Goal: Task Accomplishment & Management: Manage account settings

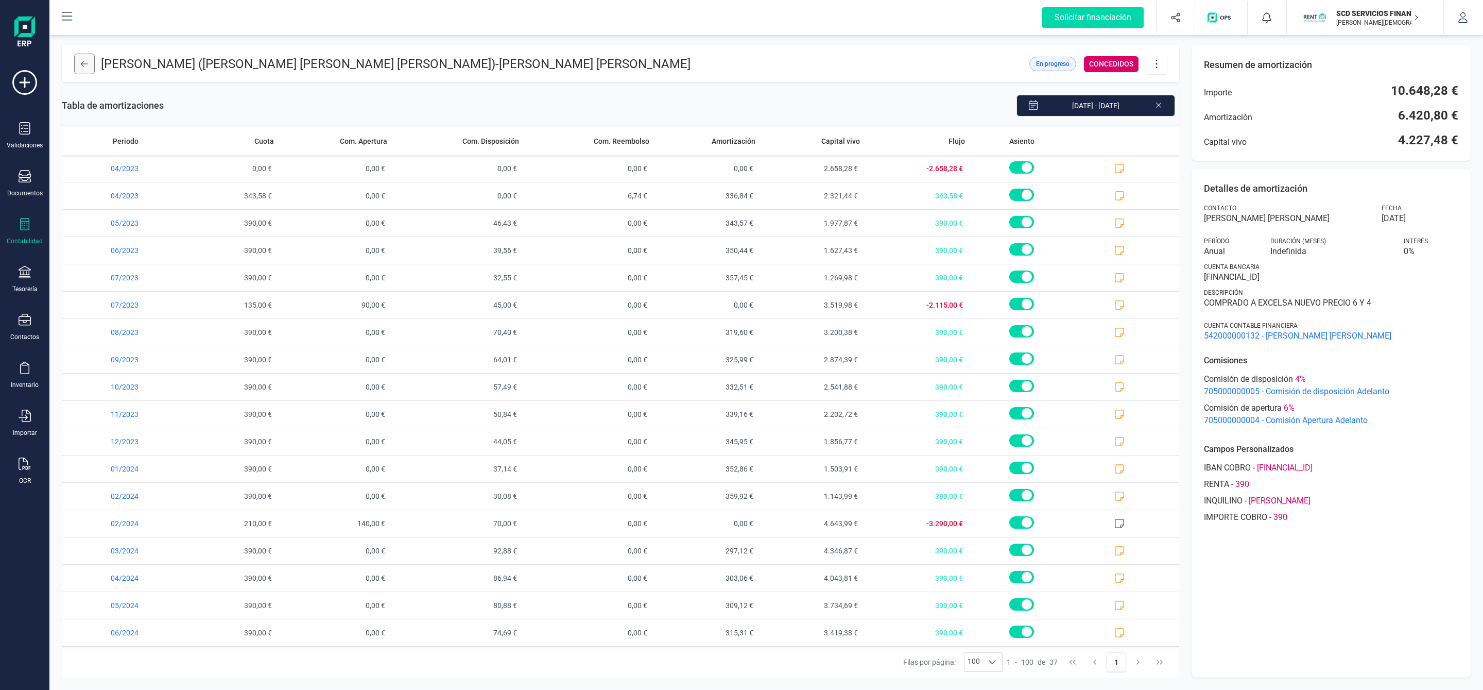
click at [79, 64] on button at bounding box center [84, 64] width 21 height 21
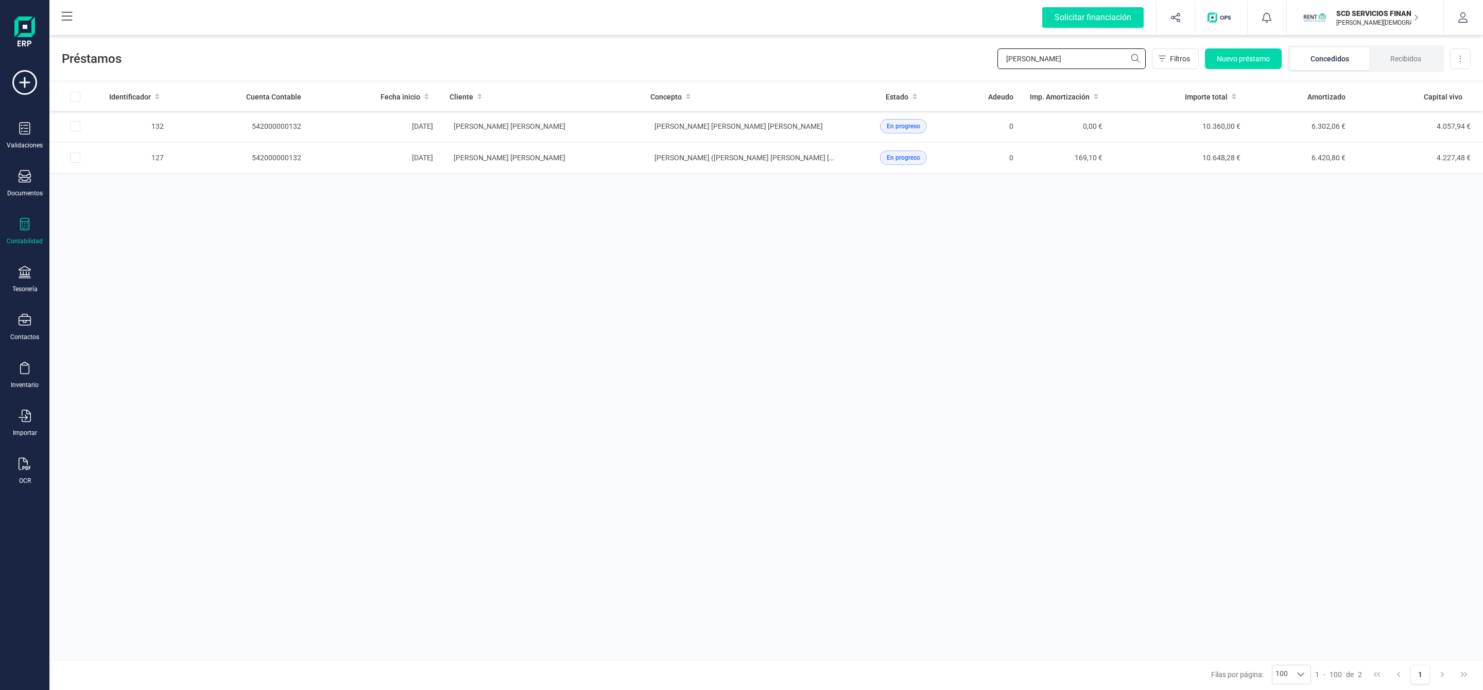
click at [1044, 65] on input "[PERSON_NAME]" at bounding box center [1071, 58] width 148 height 21
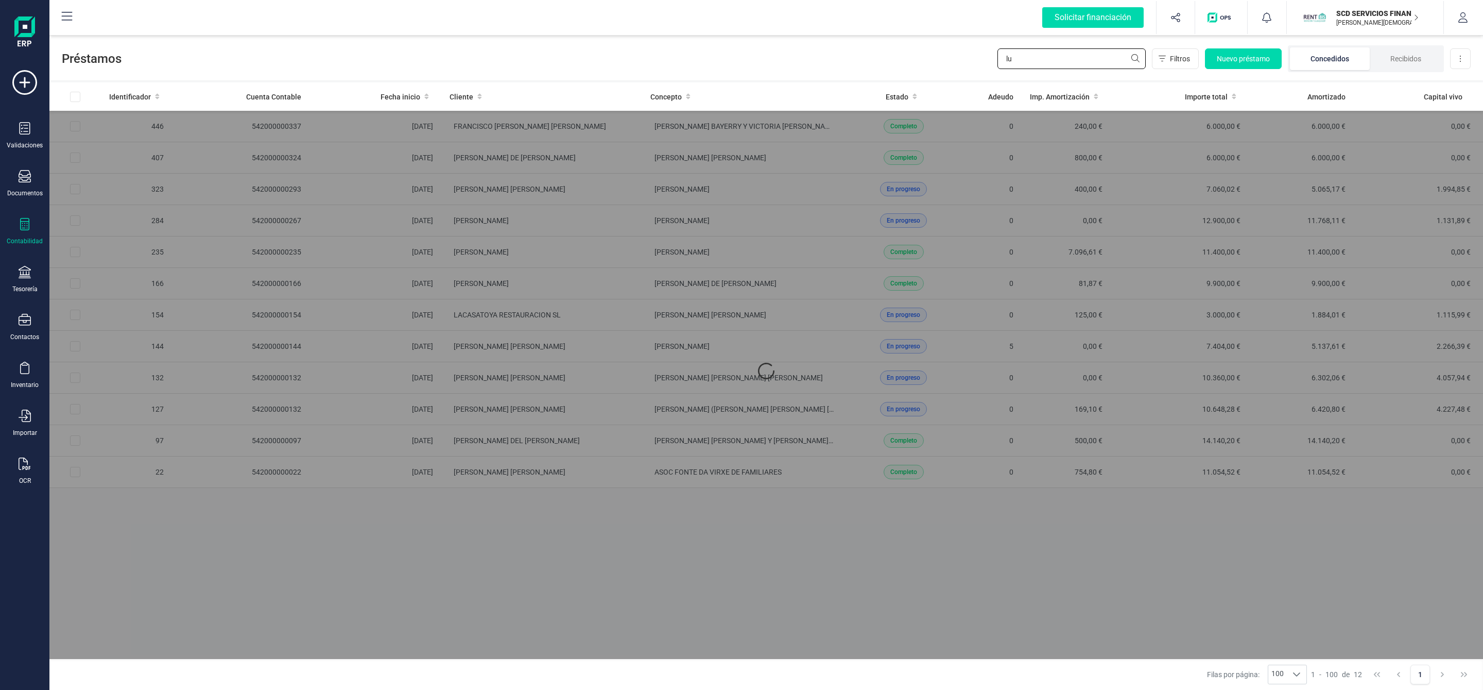
type input "l"
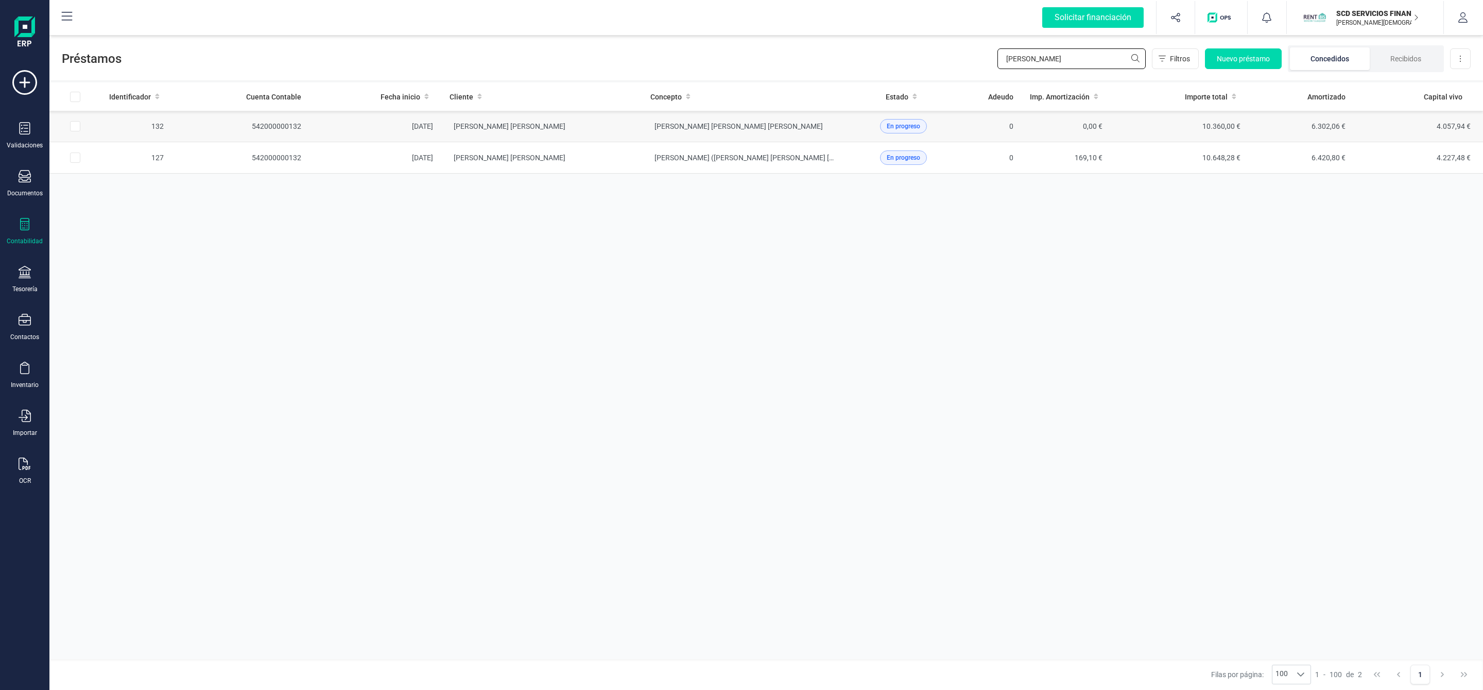
type input "[PERSON_NAME]"
click at [590, 132] on td "[PERSON_NAME] [PERSON_NAME]" at bounding box center [541, 126] width 201 height 31
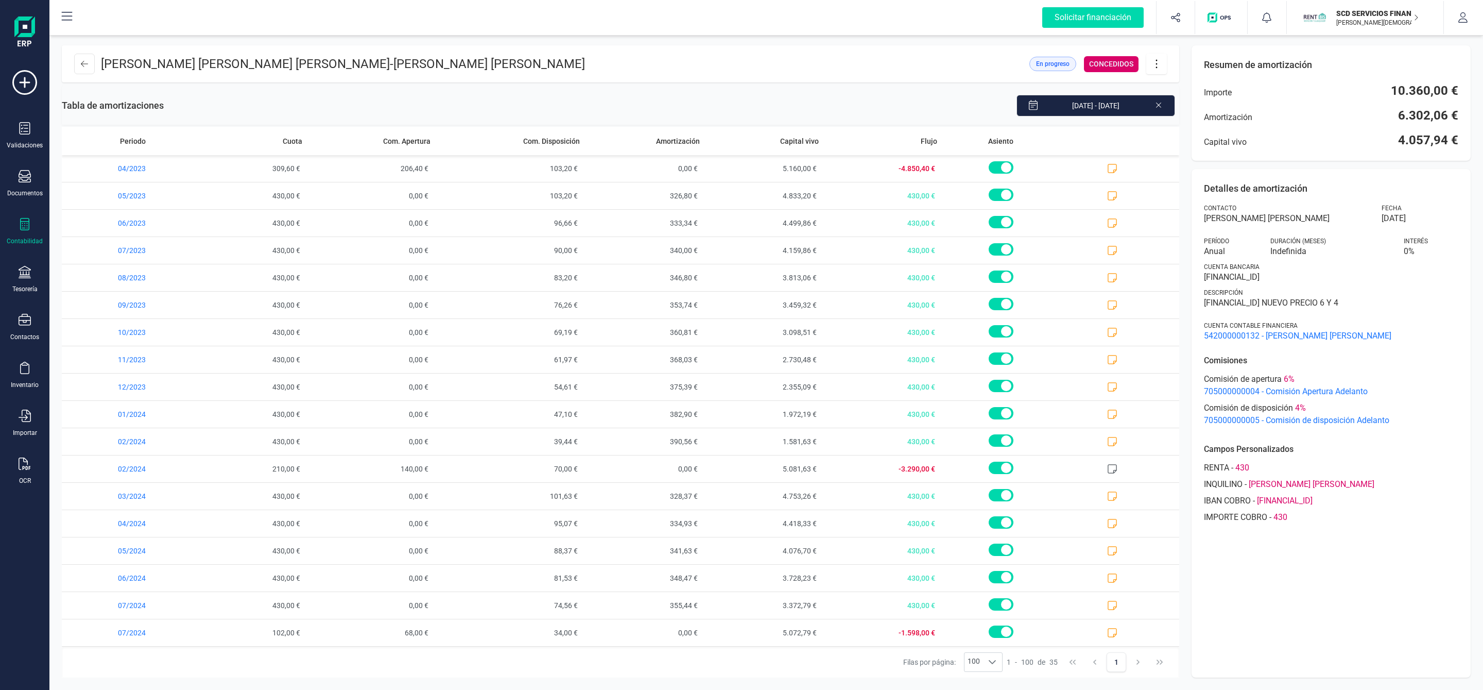
click at [1155, 68] on icon at bounding box center [1157, 63] width 20 height 11
click at [1188, 94] on span "Editar préstamo" at bounding box center [1214, 95] width 95 height 8
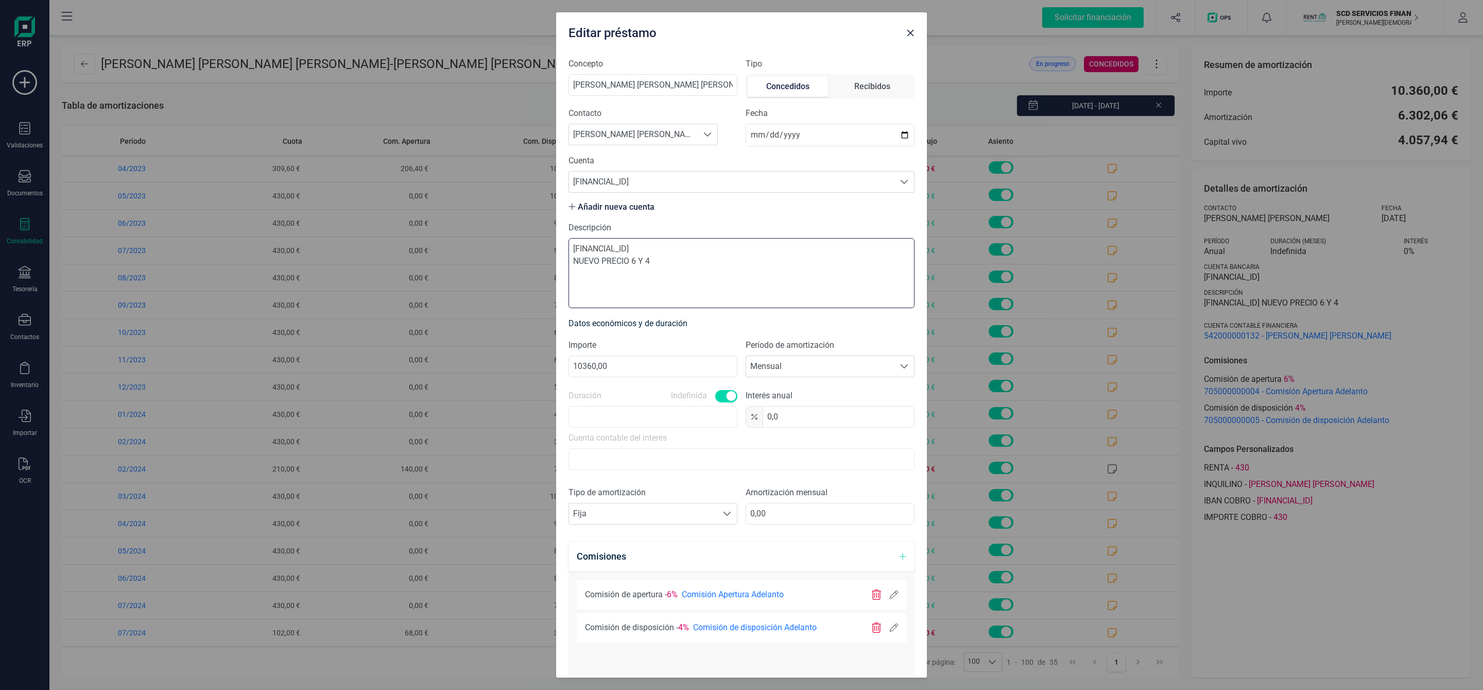
click at [727, 265] on textarea "[FINANCIAL_ID] NUEVO PRECIO 6 Y 4" at bounding box center [741, 273] width 346 height 70
click at [572, 249] on textarea "[FINANCIAL_ID]" at bounding box center [741, 273] width 346 height 70
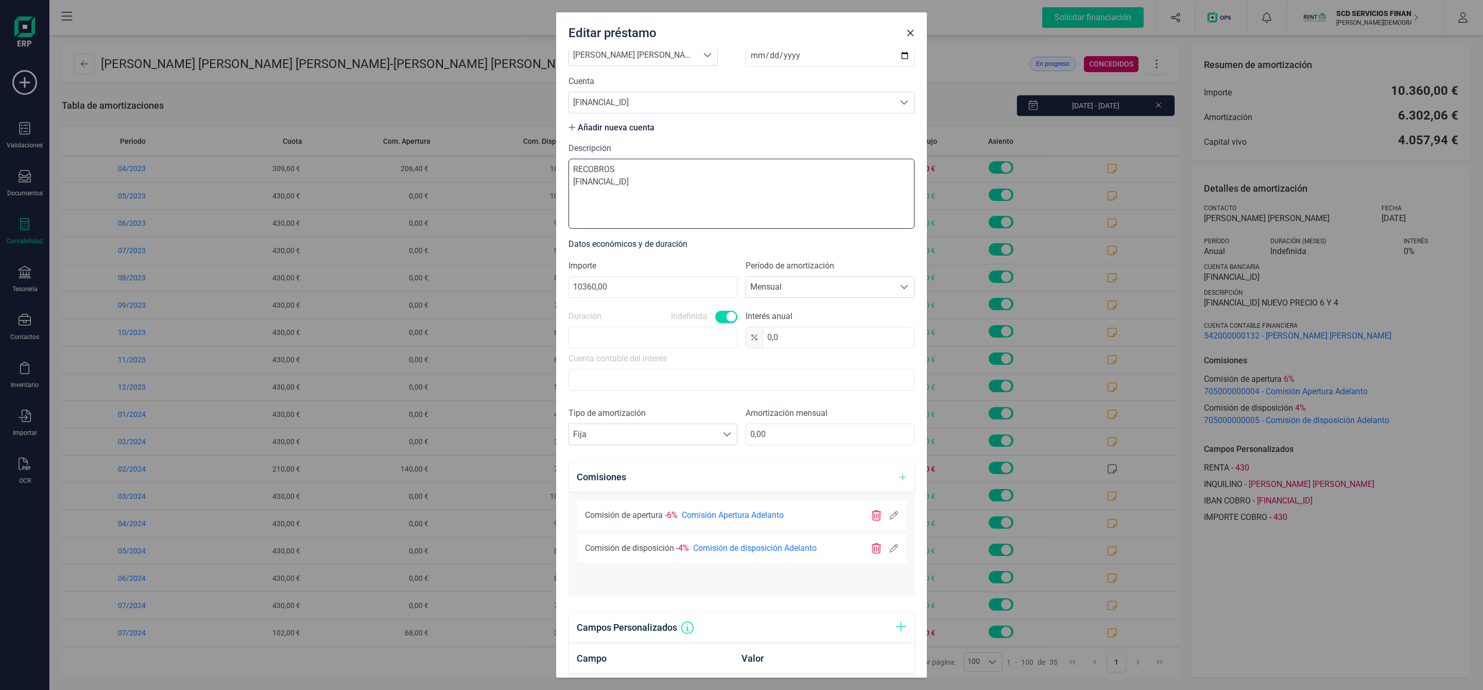
scroll to position [297, 0]
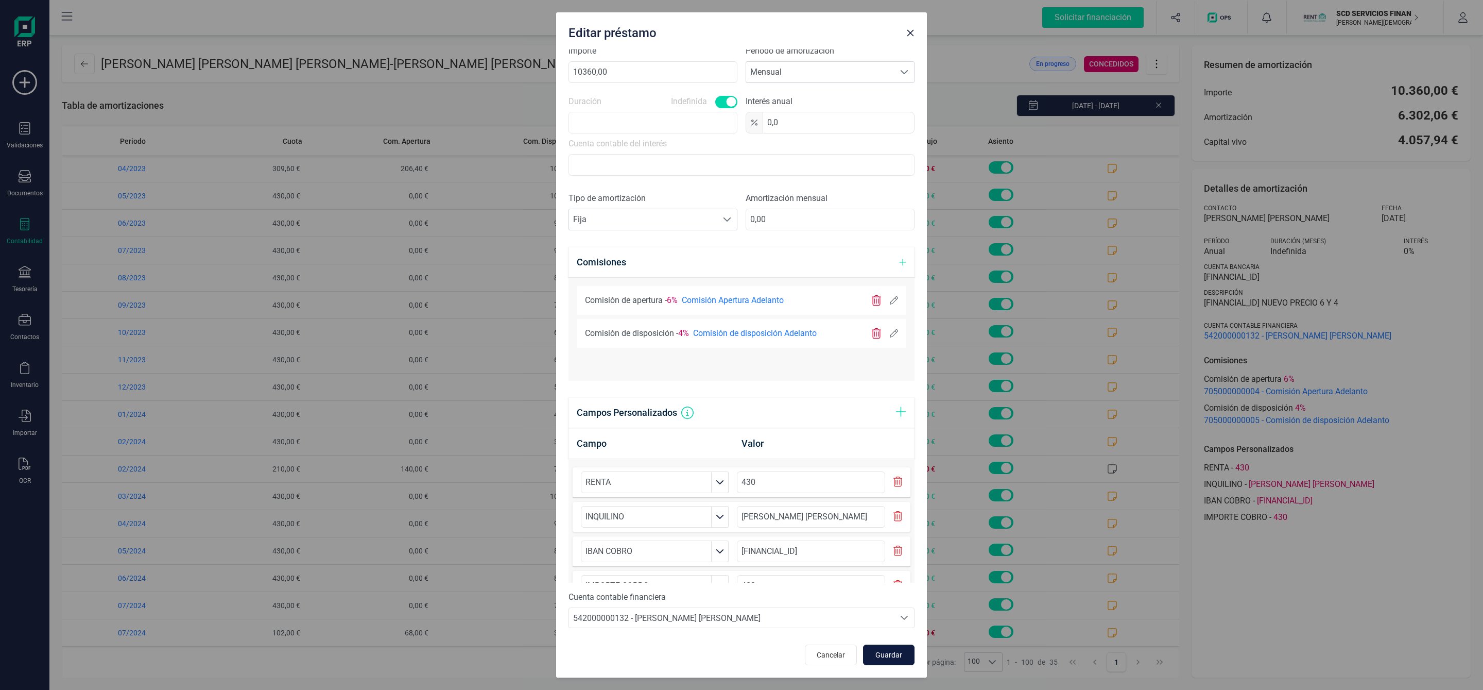
type textarea "RECOBROS [FINANCIAL_ID]"
click at [890, 654] on span "Guardar" at bounding box center [889, 654] width 28 height 10
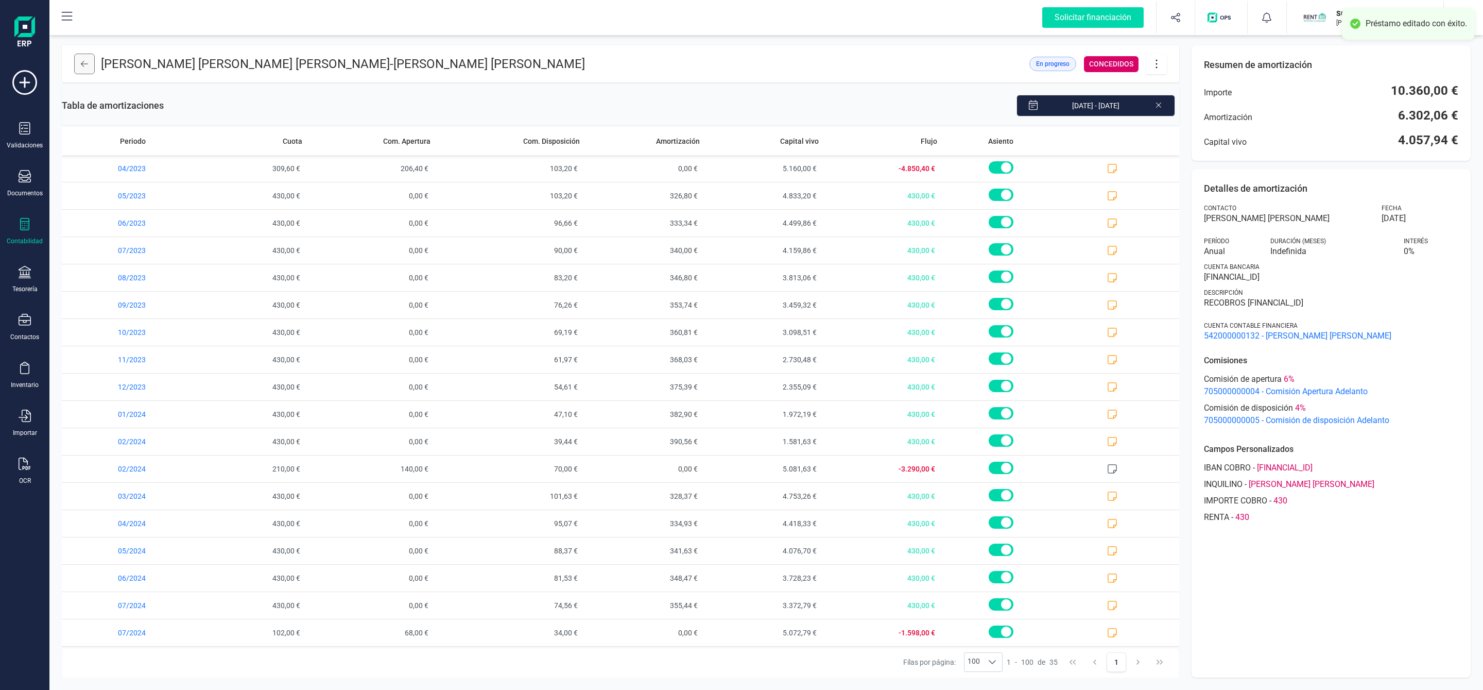
click at [87, 66] on icon at bounding box center [84, 64] width 7 height 8
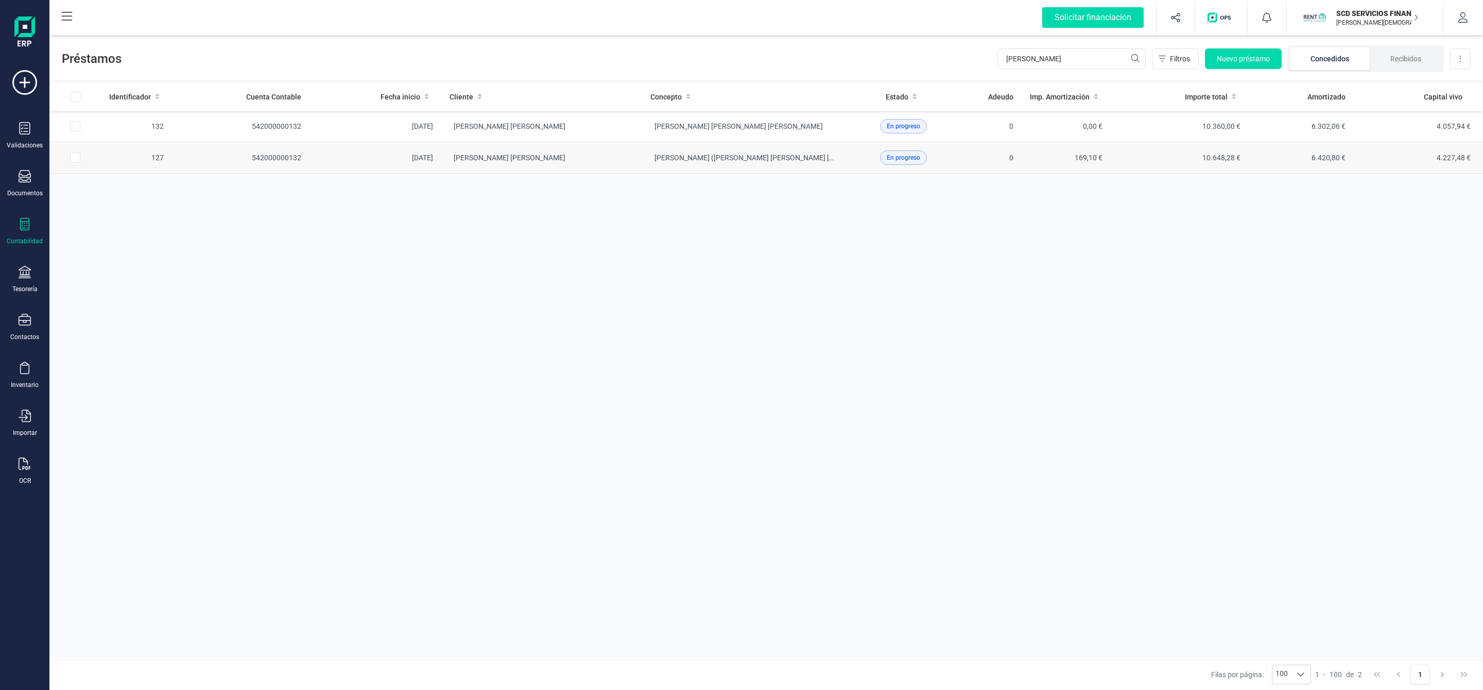
click at [587, 157] on td "[PERSON_NAME] [PERSON_NAME]" at bounding box center [541, 157] width 201 height 31
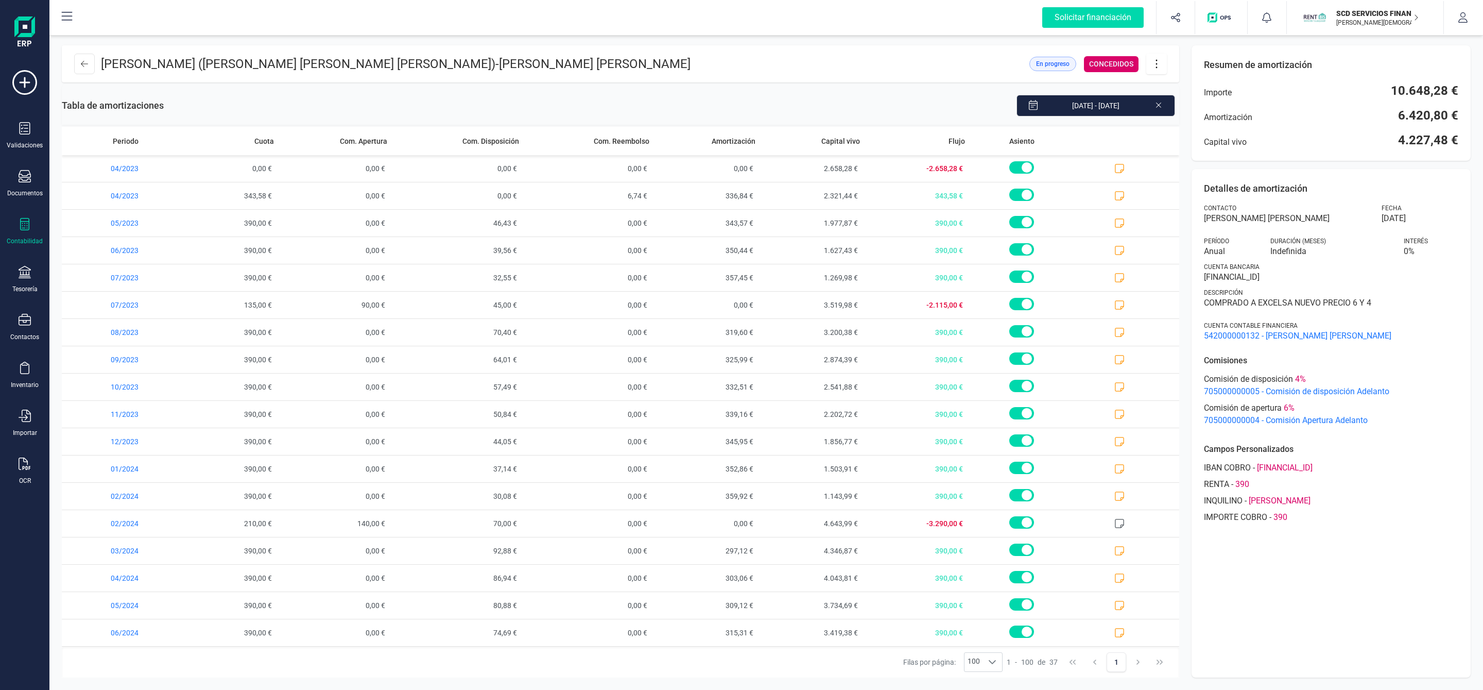
click at [1156, 62] on icon at bounding box center [1157, 63] width 20 height 11
click at [1221, 101] on link "Editar préstamo" at bounding box center [1208, 94] width 124 height 21
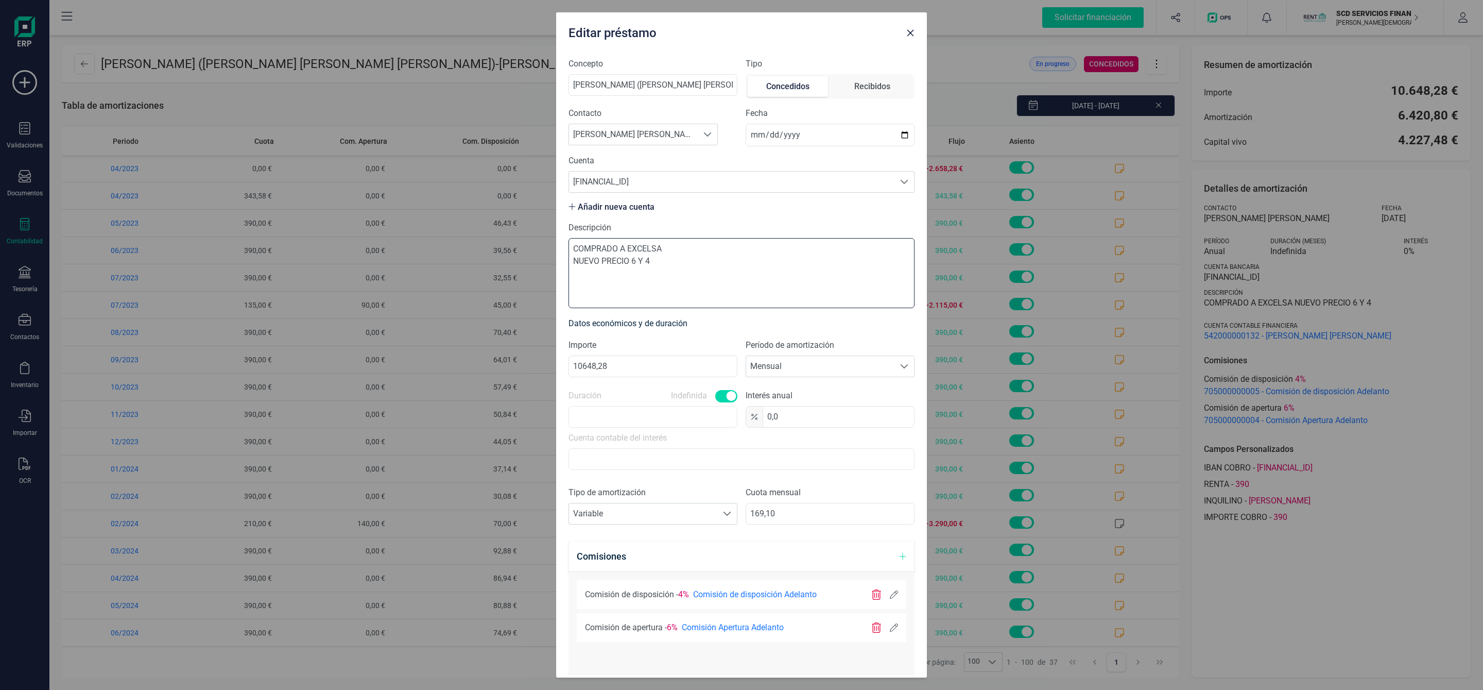
drag, startPoint x: 668, startPoint y: 254, endPoint x: 465, endPoint y: 243, distance: 203.2
click at [465, 243] on div "Editar préstamo Concepto [PERSON_NAME] ([PERSON_NAME] [PERSON_NAME] [PERSON_NAM…" at bounding box center [741, 345] width 1483 height 690
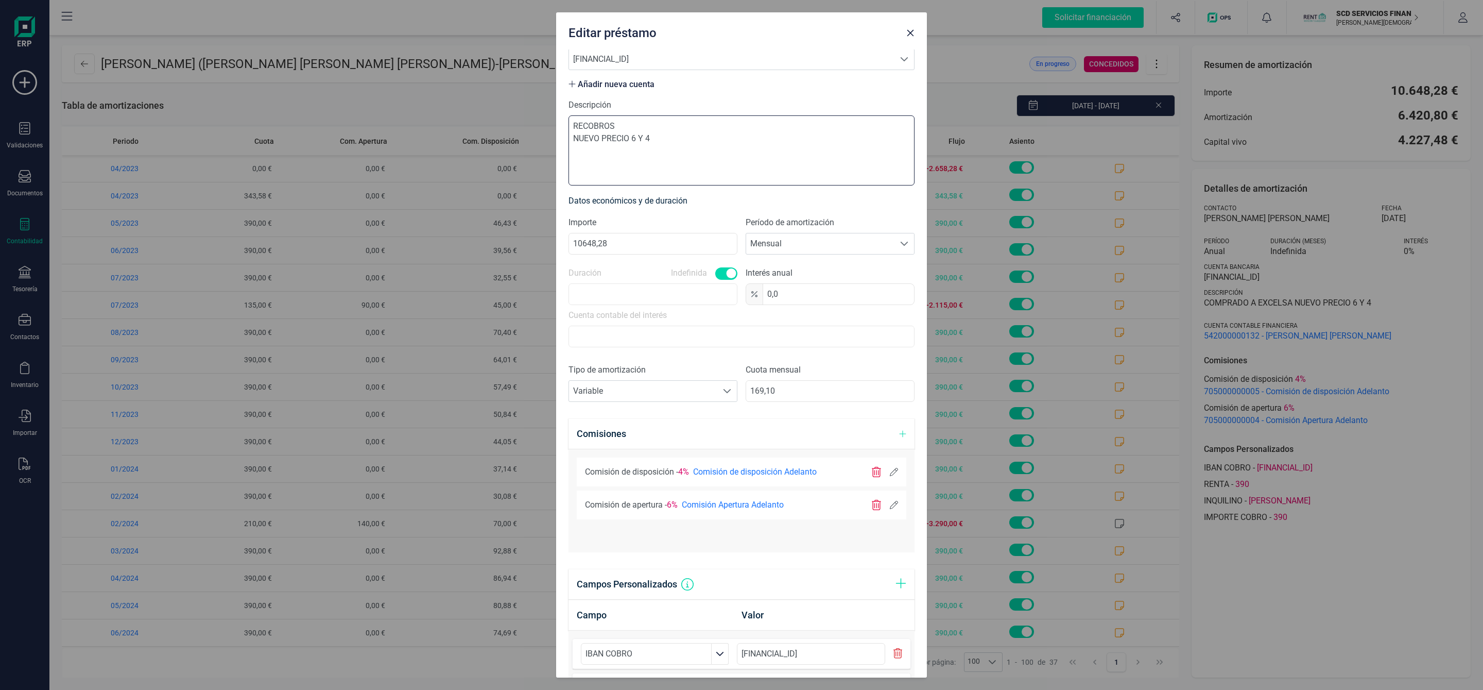
scroll to position [297, 0]
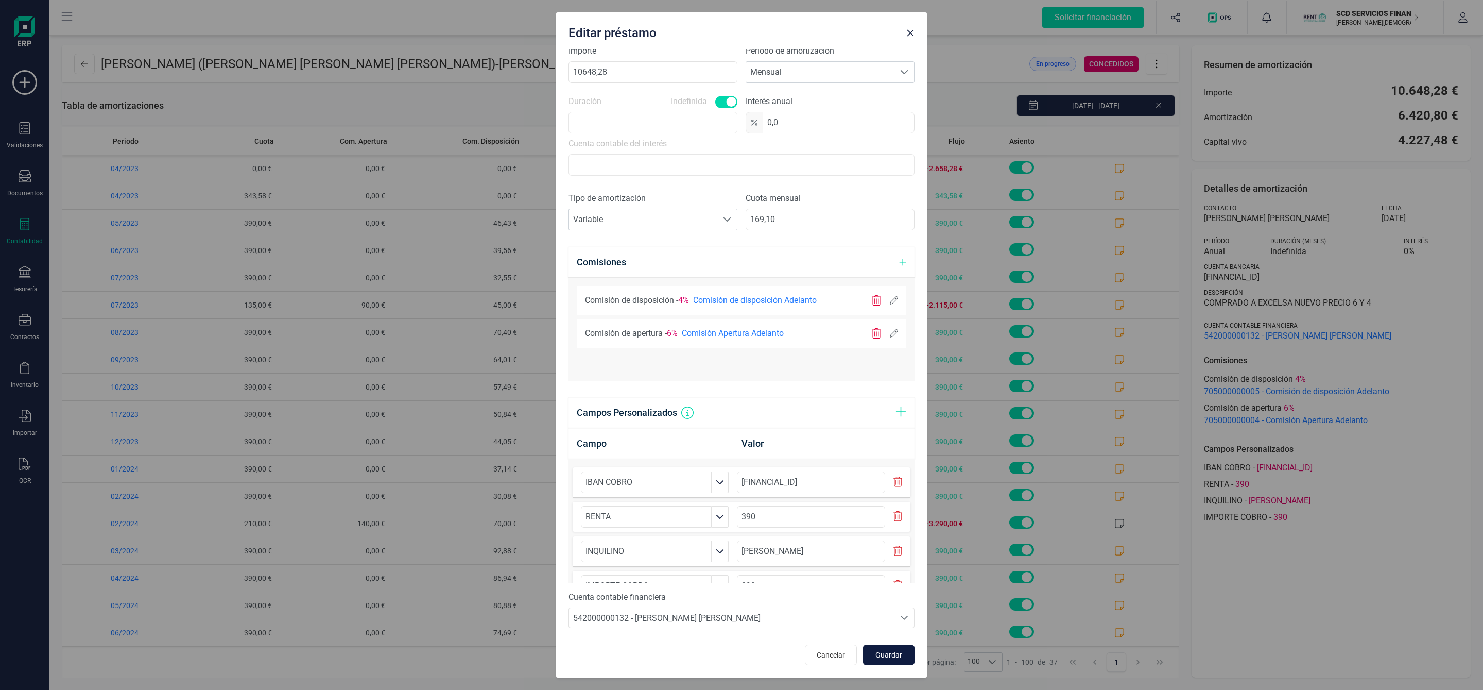
type textarea "RECOBROS NUEVO PRECIO 6 Y 4"
click at [875, 653] on span "Guardar" at bounding box center [889, 654] width 28 height 10
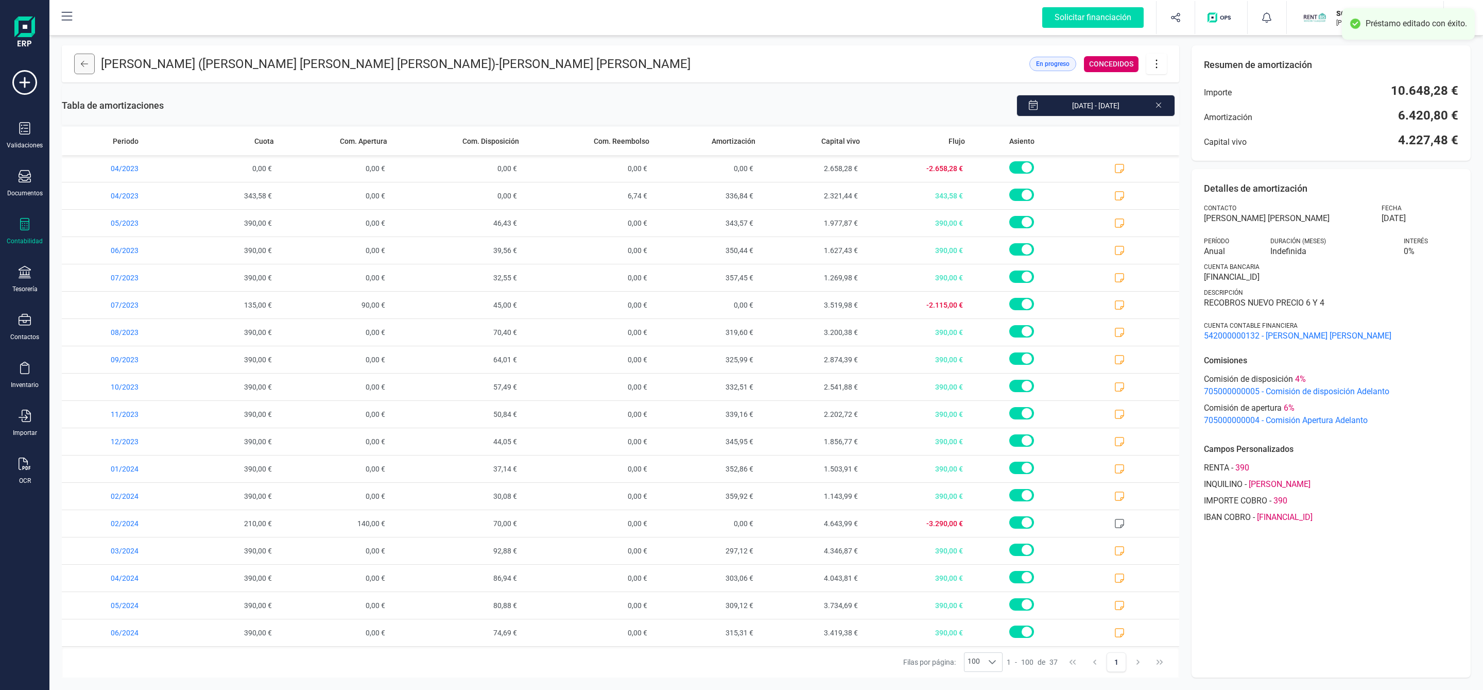
click at [84, 70] on button at bounding box center [84, 64] width 21 height 21
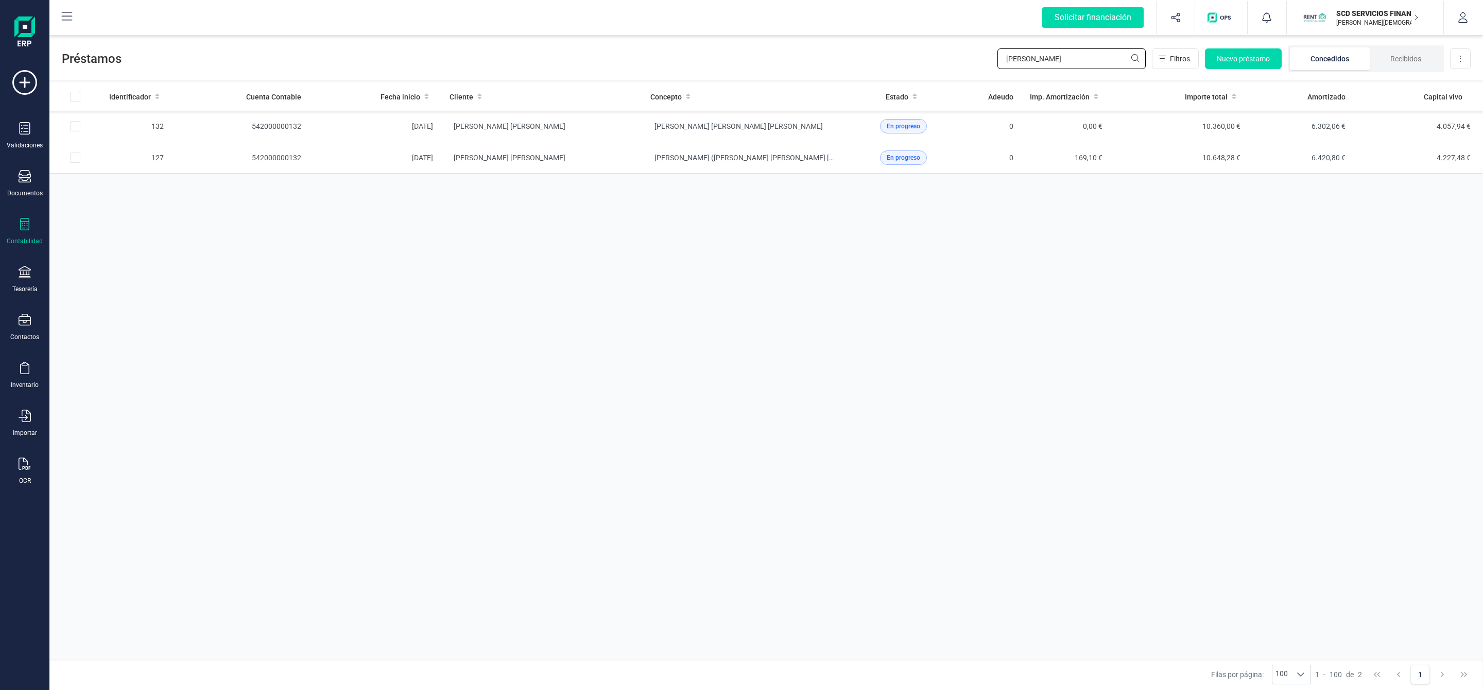
click at [1037, 60] on input "[PERSON_NAME]" at bounding box center [1071, 58] width 148 height 21
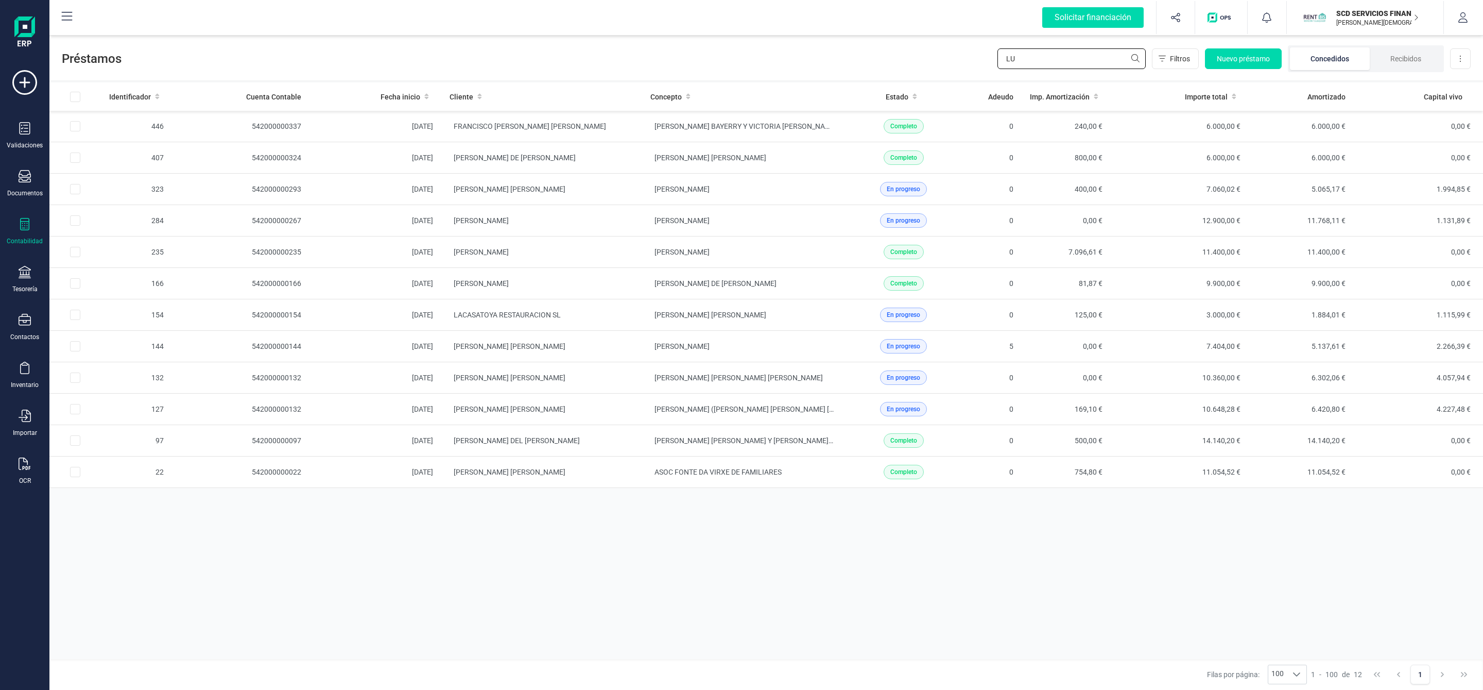
type input "L"
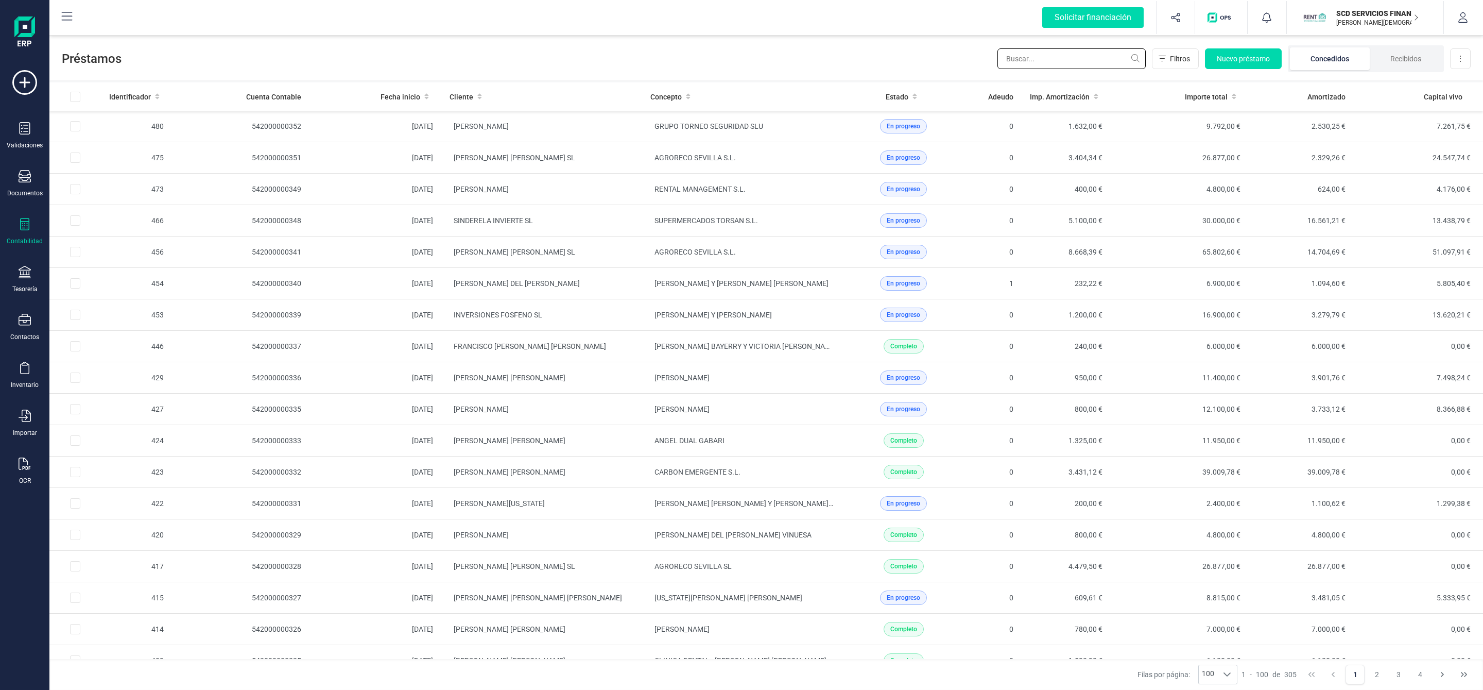
type input "E"
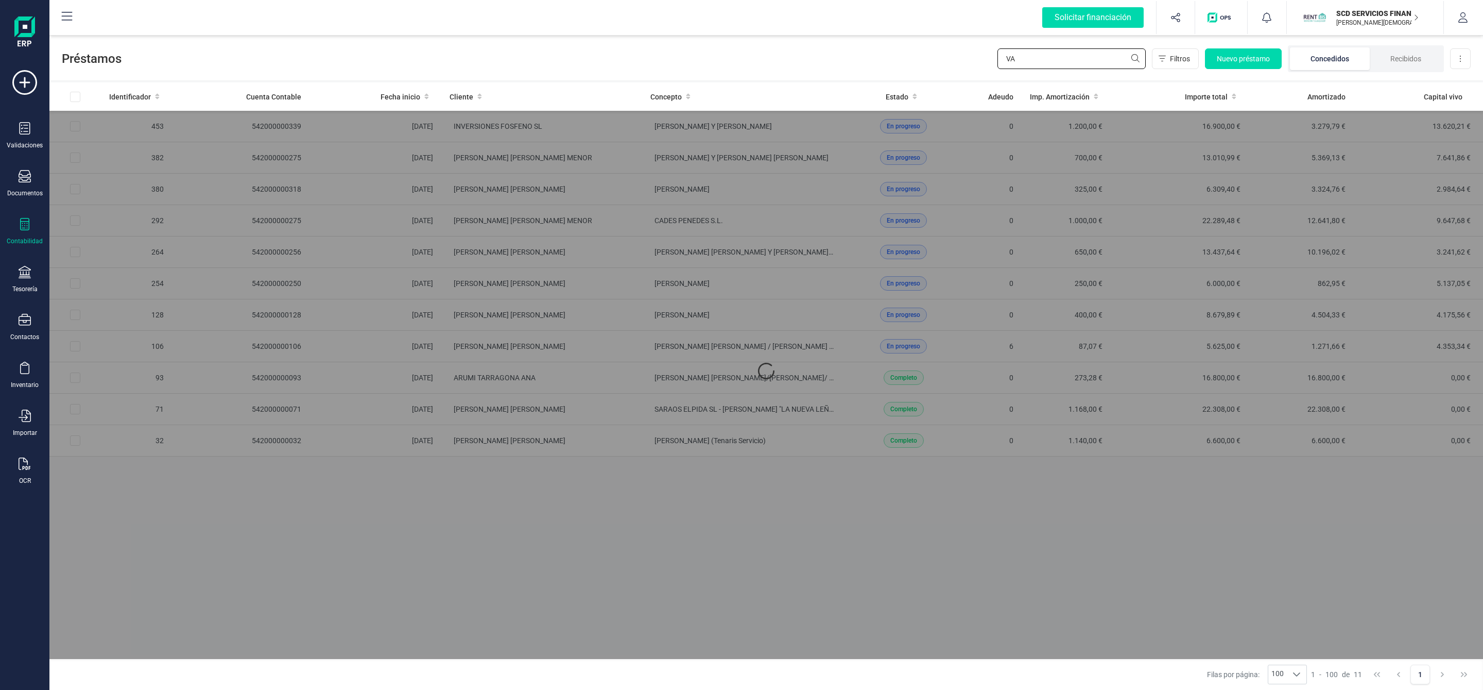
type input "V"
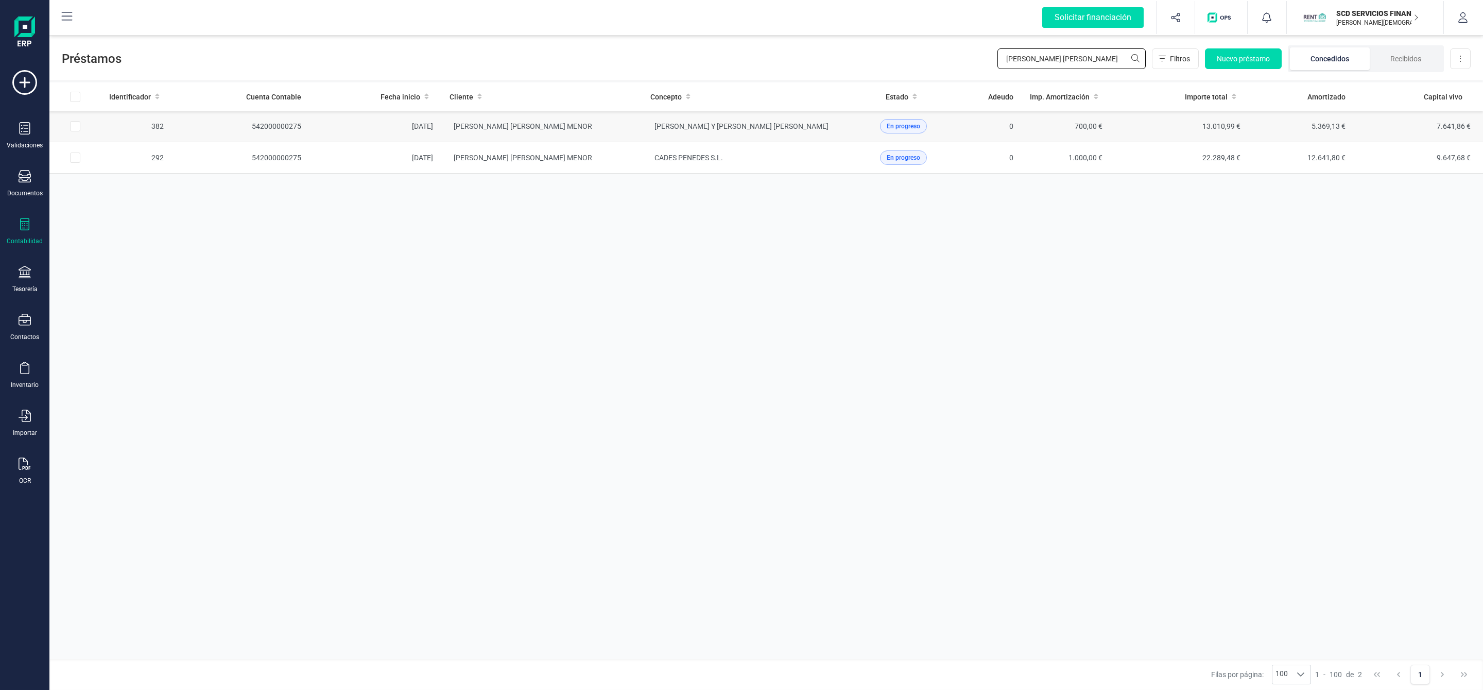
type input "[PERSON_NAME] [PERSON_NAME]"
click at [639, 127] on td "[PERSON_NAME] [PERSON_NAME] MENOR" at bounding box center [541, 126] width 201 height 31
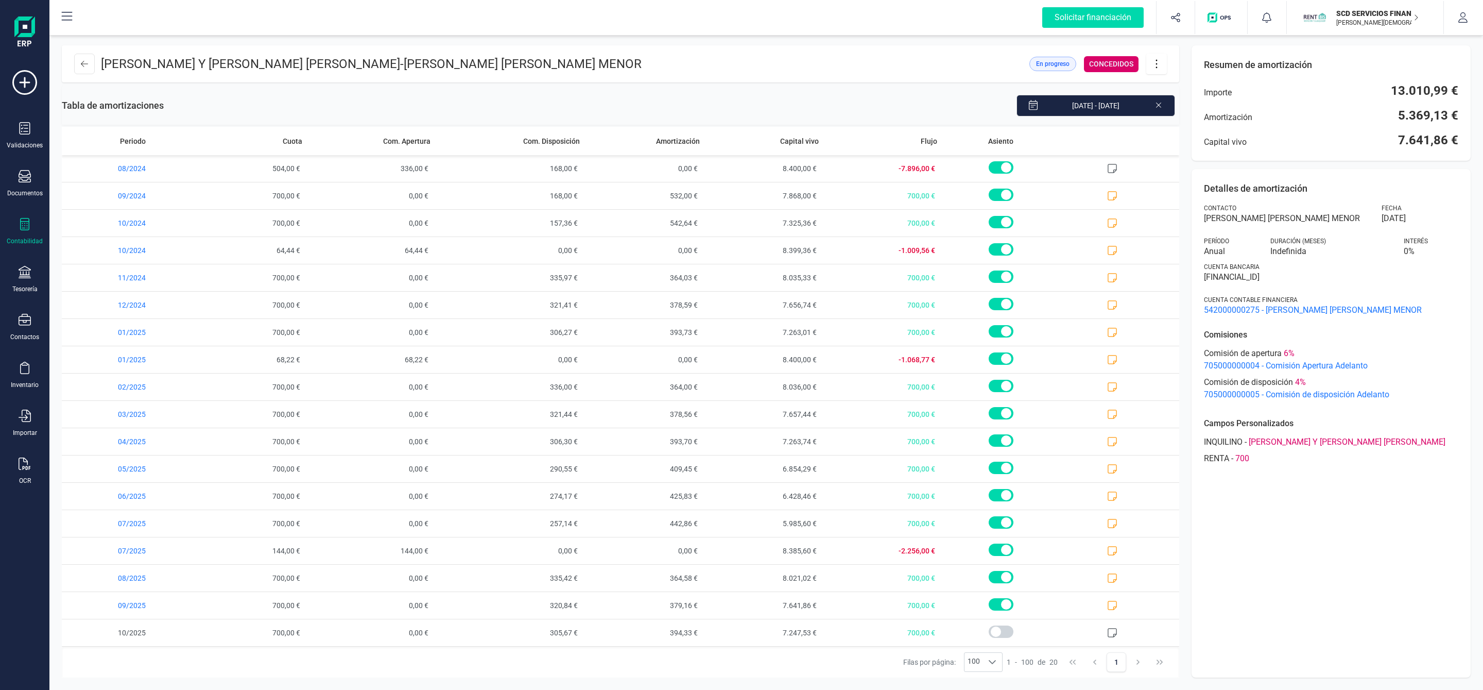
scroll to position [59, 0]
